Goal: Information Seeking & Learning: Learn about a topic

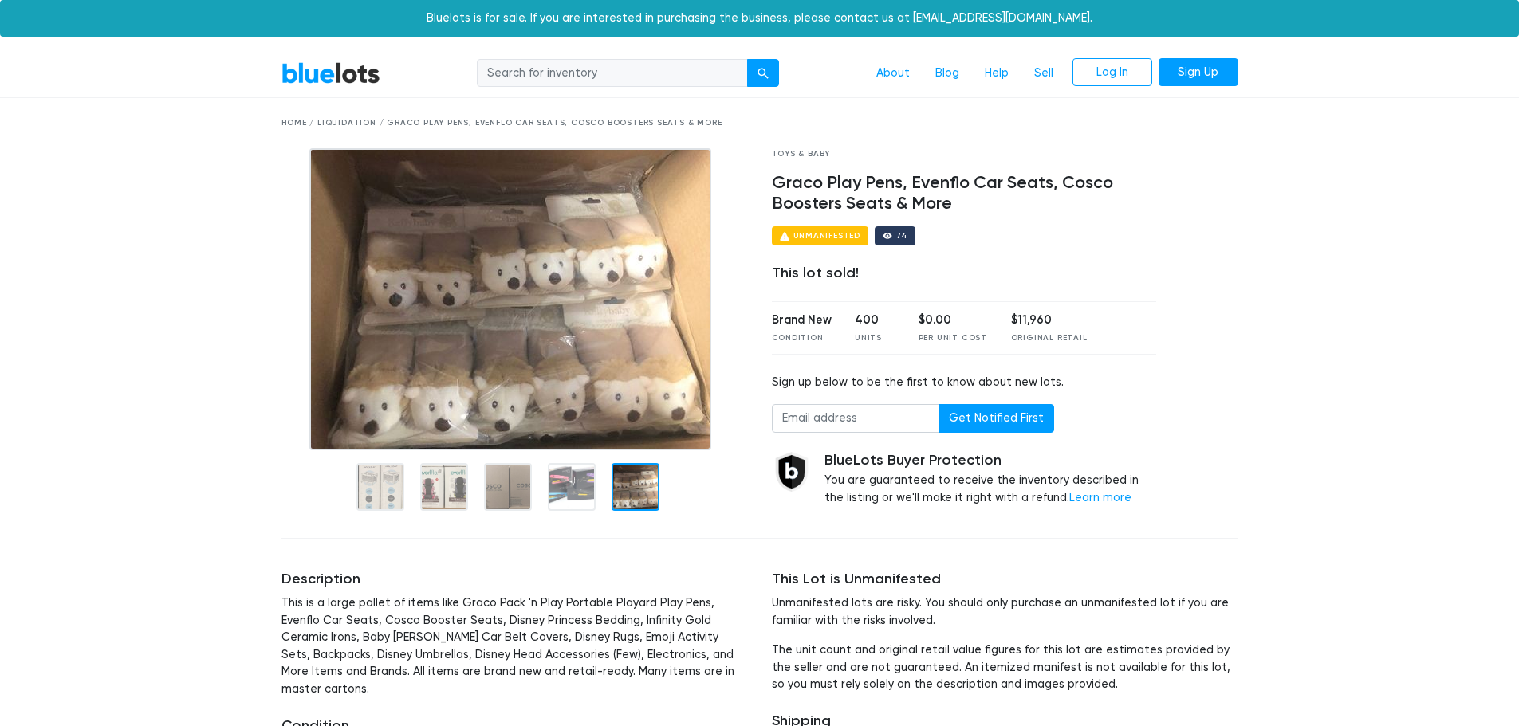
scroll to position [80, 0]
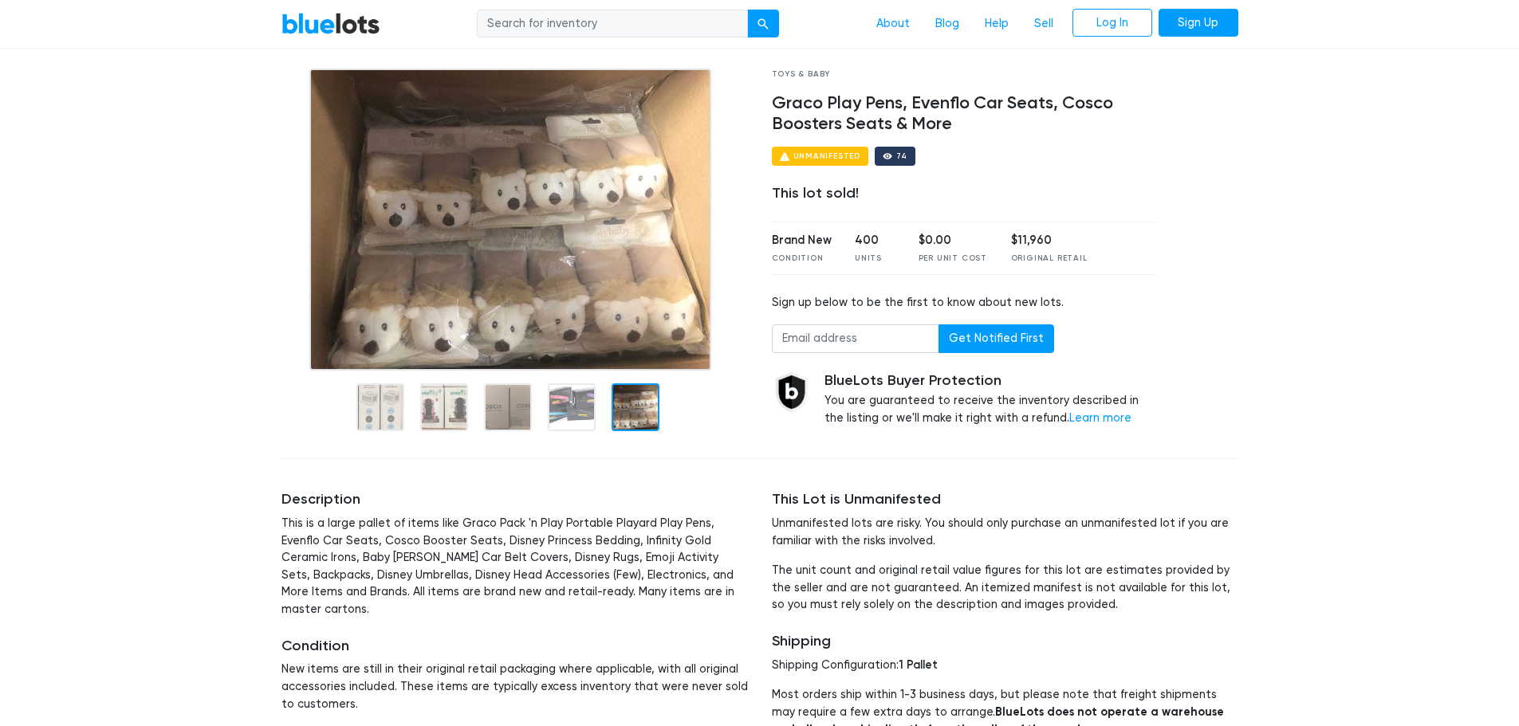
click at [533, 30] on input "search" at bounding box center [612, 24] width 271 height 29
type input "car seat"
click at [747, 10] on button "submit" at bounding box center [763, 24] width 32 height 29
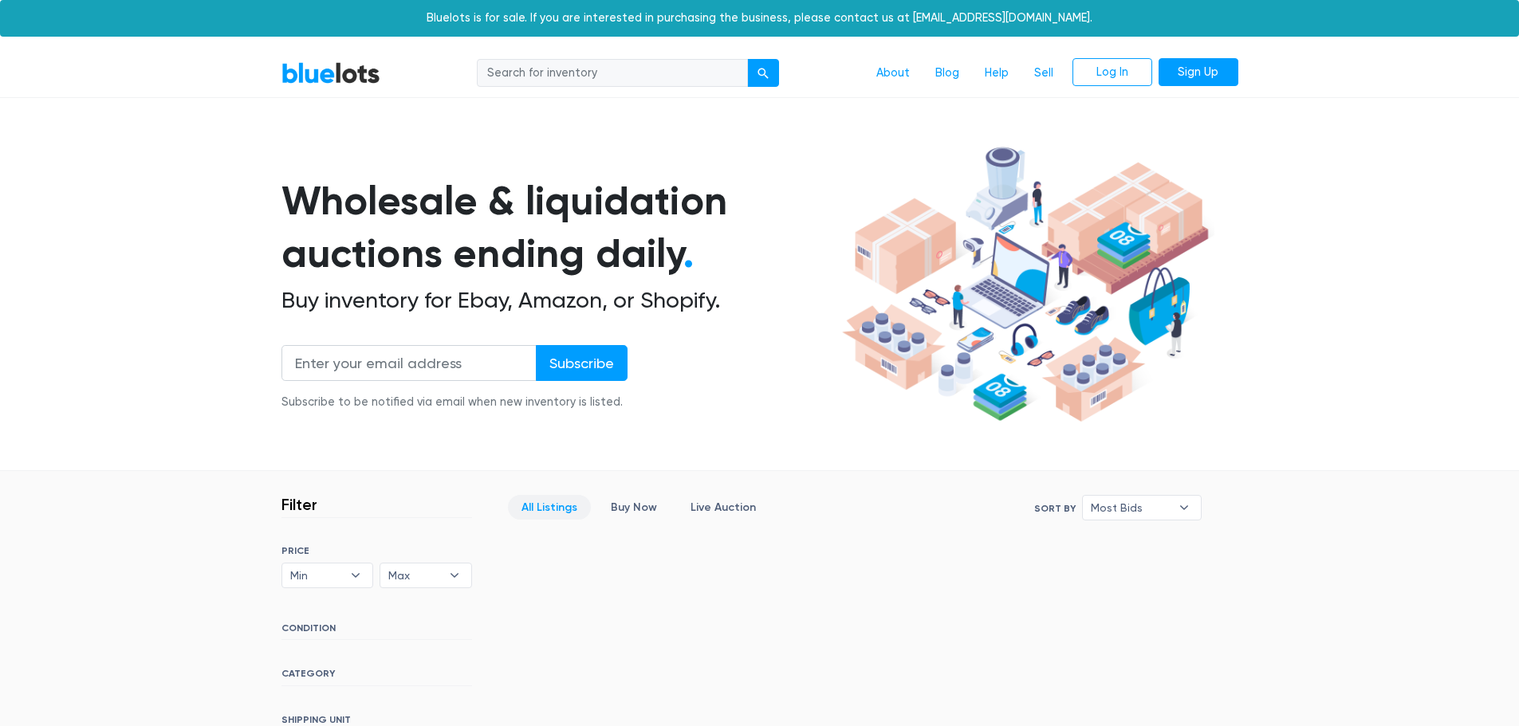
click at [609, 58] on div "About Blog Help Sell Log In Sign Up" at bounding box center [815, 73] width 845 height 30
type input "graco"
click at [747, 59] on button "submit" at bounding box center [763, 73] width 32 height 29
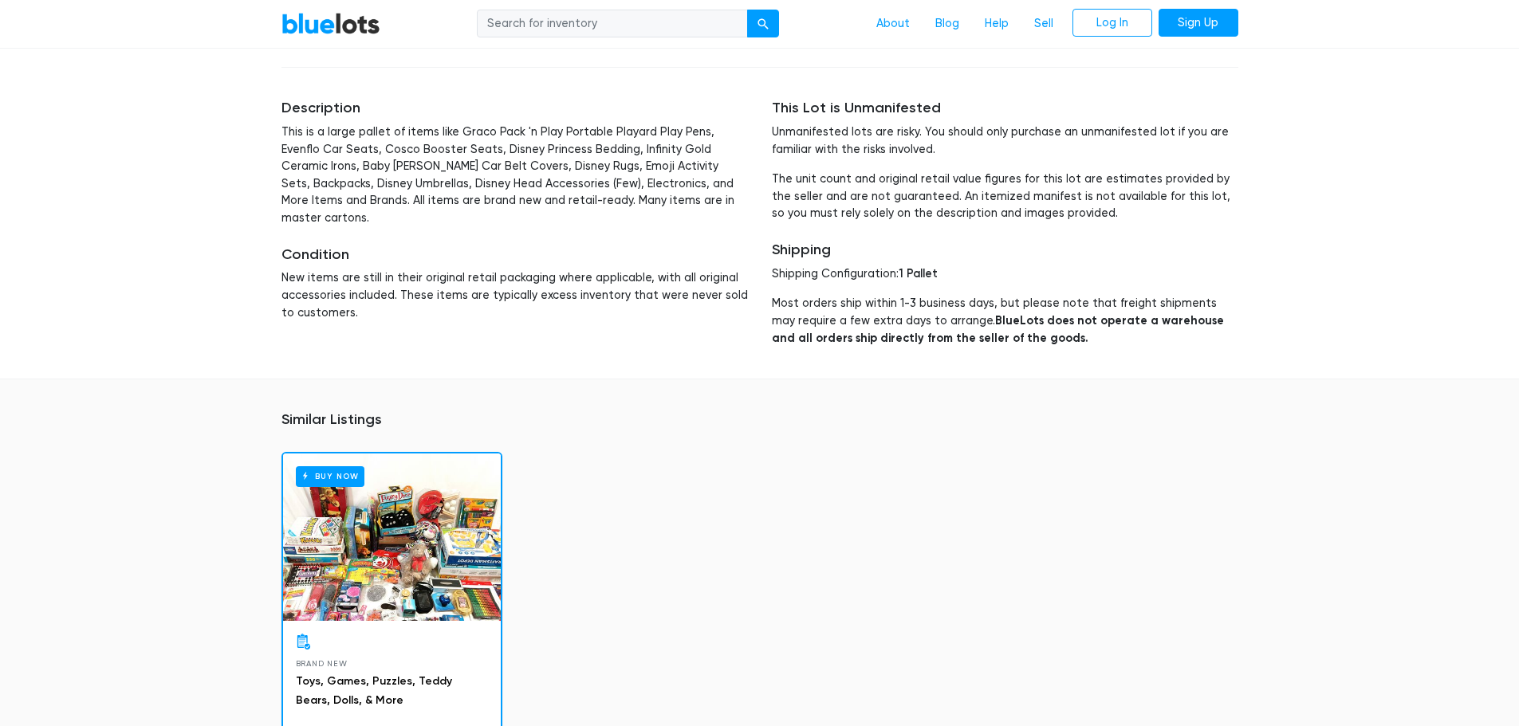
scroll to position [478, 0]
